Goal: Transaction & Acquisition: Purchase product/service

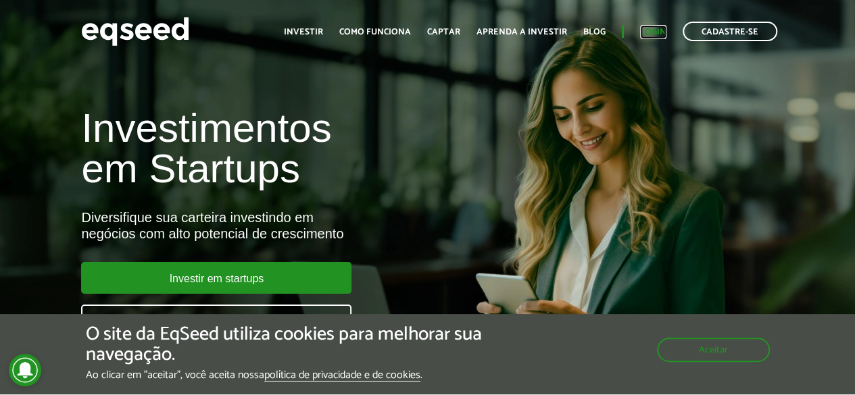
click at [647, 29] on link "Login" at bounding box center [653, 32] width 26 height 9
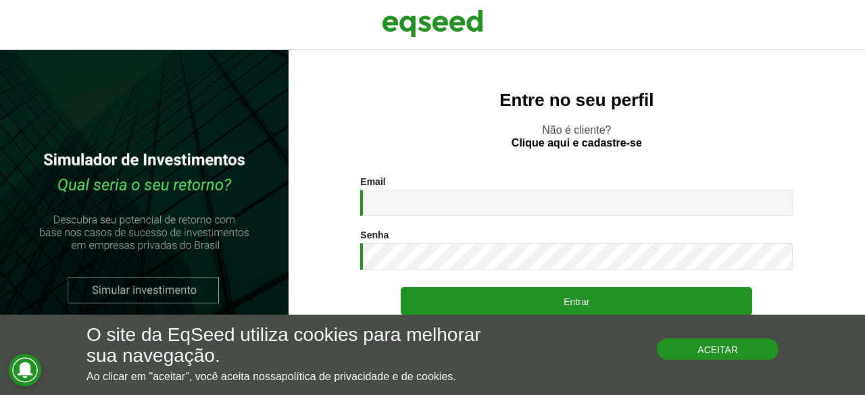
click at [741, 356] on button "Aceitar" at bounding box center [718, 350] width 122 height 22
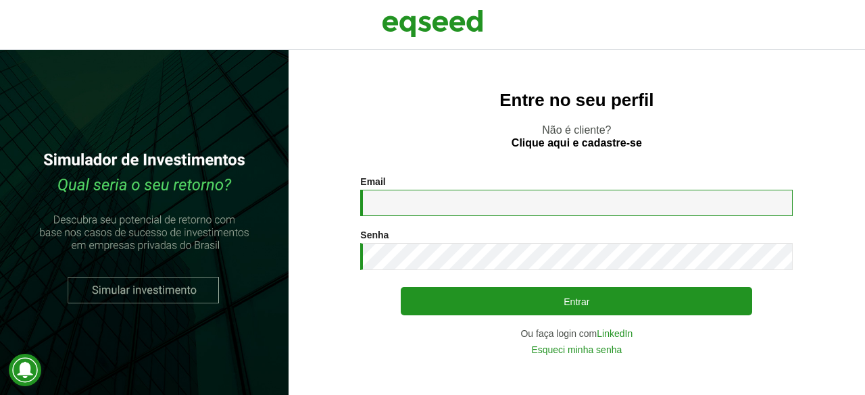
click at [418, 203] on input "Email *" at bounding box center [576, 203] width 432 height 26
type input "**********"
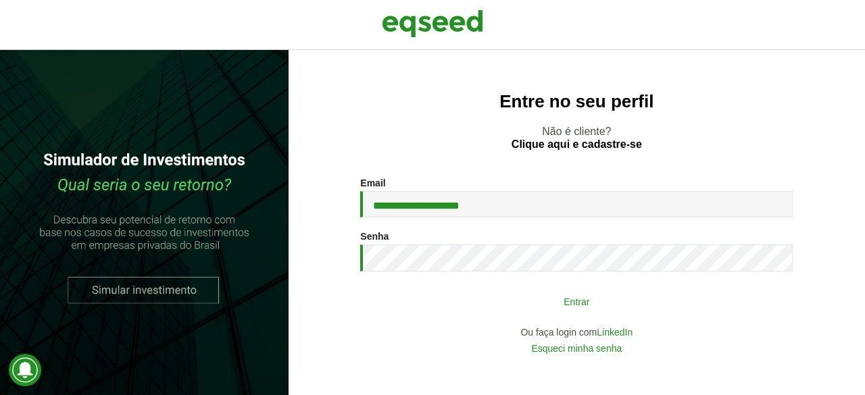
click at [595, 297] on button "Entrar" at bounding box center [576, 302] width 351 height 26
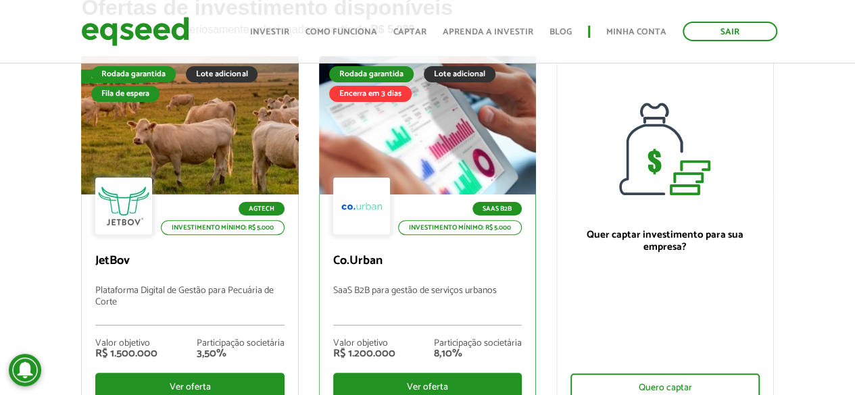
scroll to position [135, 0]
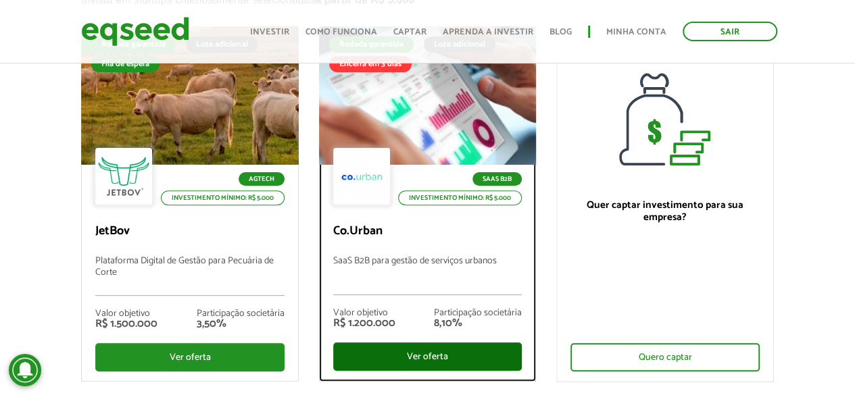
click at [407, 353] on div "Ver oferta" at bounding box center [427, 357] width 189 height 28
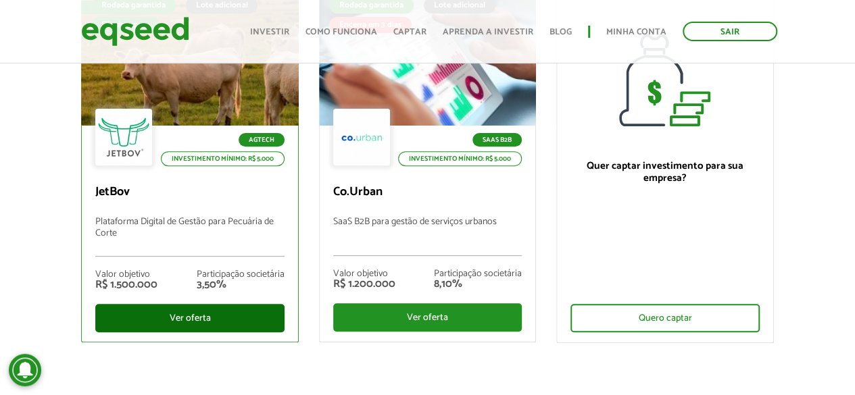
scroll to position [203, 0]
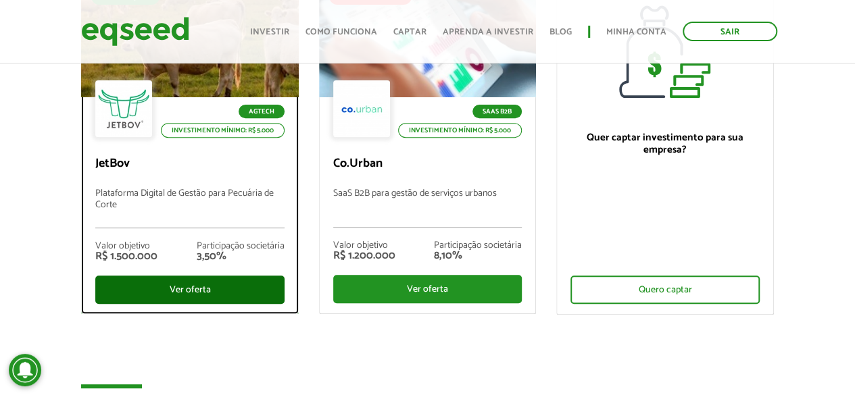
click at [189, 288] on div "Ver oferta" at bounding box center [189, 290] width 189 height 28
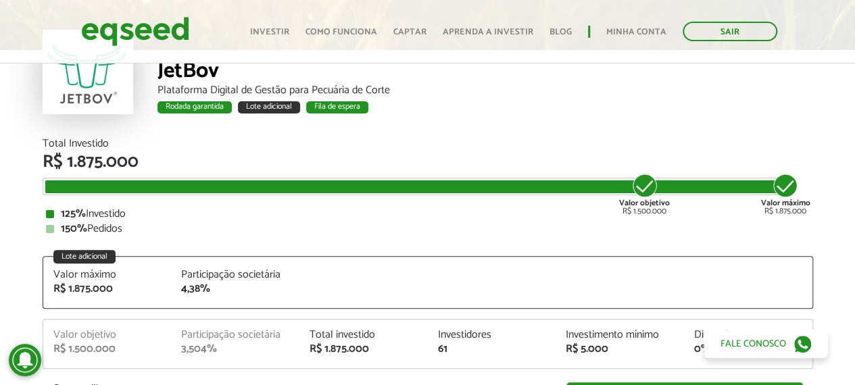
scroll to position [87, 0]
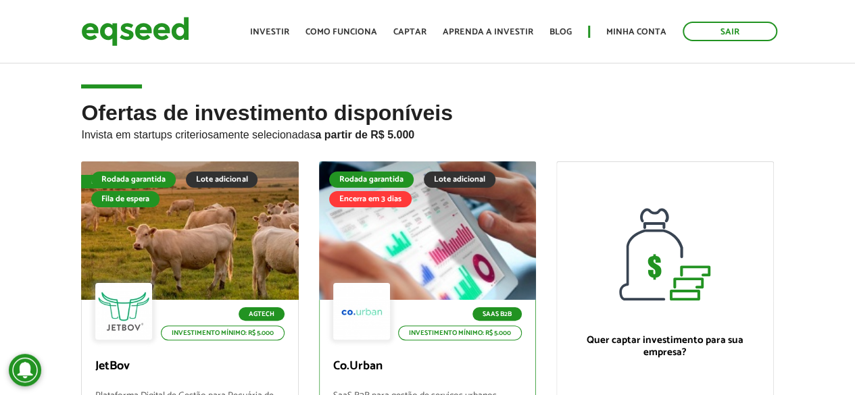
scroll to position [203, 0]
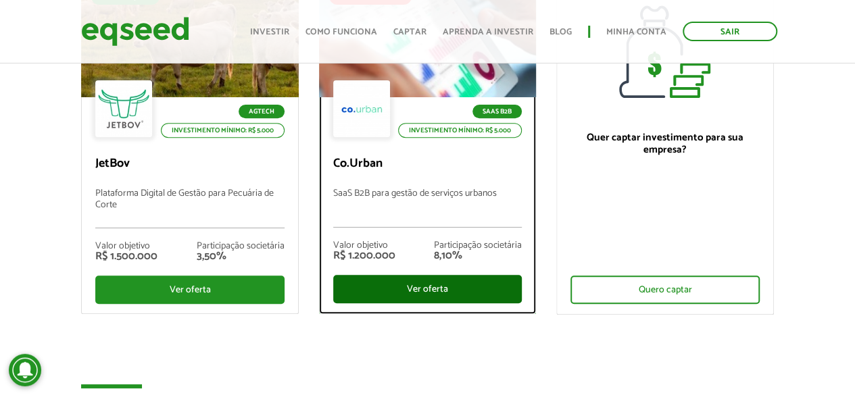
click at [434, 286] on div "Ver oferta" at bounding box center [427, 289] width 189 height 28
